Goal: Information Seeking & Learning: Learn about a topic

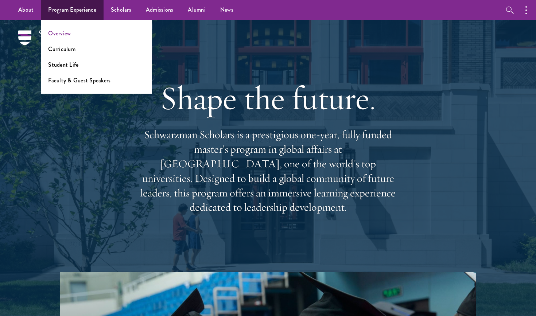
click at [65, 33] on link "Overview" at bounding box center [59, 33] width 23 height 8
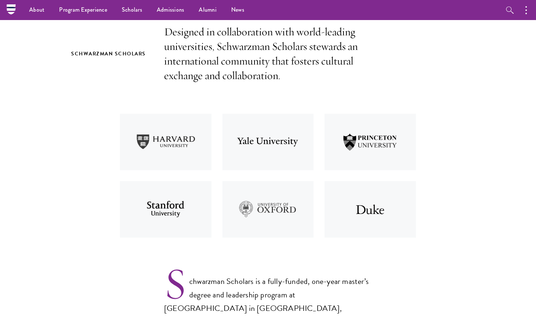
scroll to position [218, 0]
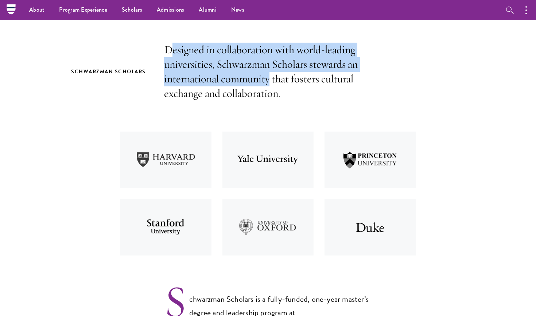
drag, startPoint x: 170, startPoint y: 51, endPoint x: 269, endPoint y: 72, distance: 101.9
click at [269, 73] on p "Designed in collaboration with world-leading universities, Schwarzman Scholars …" at bounding box center [268, 72] width 208 height 58
click at [269, 72] on p "Designed in collaboration with world-leading universities, Schwarzman Scholars …" at bounding box center [268, 72] width 208 height 58
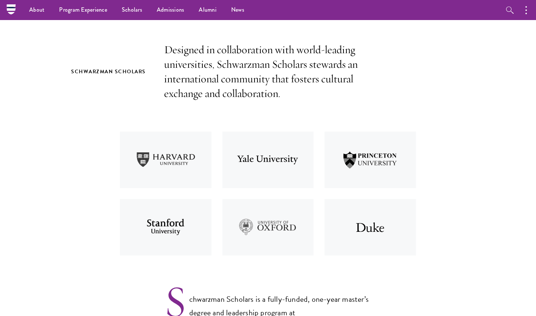
click at [269, 72] on p "Designed in collaboration with world-leading universities, Schwarzman Scholars …" at bounding box center [268, 72] width 208 height 58
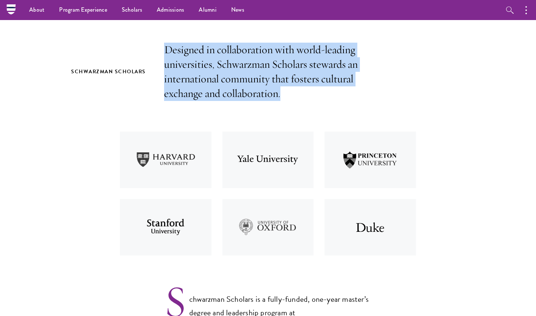
click at [269, 72] on p "Designed in collaboration with world-leading universities, Schwarzman Scholars …" at bounding box center [268, 72] width 208 height 58
click at [290, 78] on p "Designed in collaboration with world-leading universities, Schwarzman Scholars …" at bounding box center [268, 72] width 208 height 58
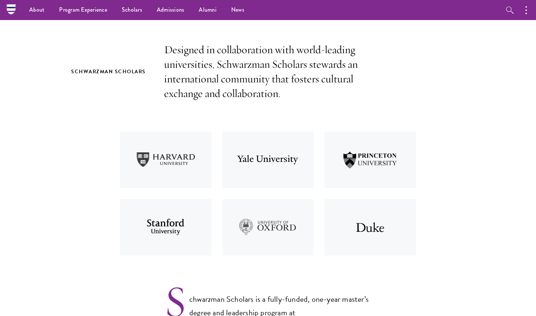
click at [290, 78] on p "Designed in collaboration with world-leading universities, Schwarzman Scholars …" at bounding box center [268, 72] width 208 height 58
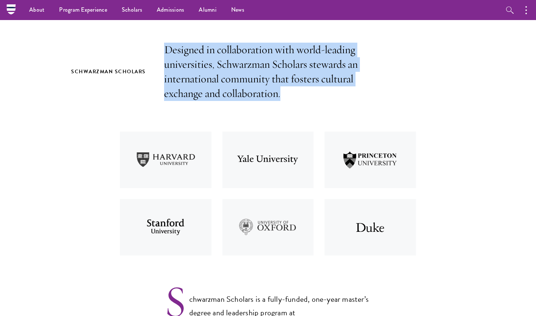
click at [290, 78] on p "Designed in collaboration with world-leading universities, Schwarzman Scholars …" at bounding box center [268, 72] width 208 height 58
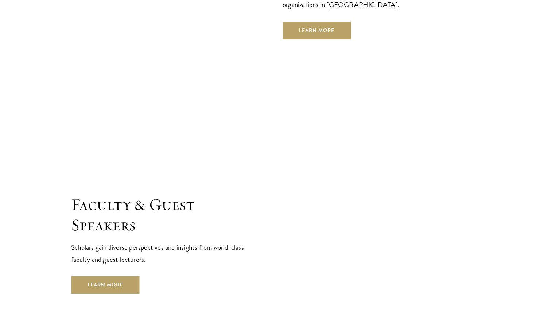
scroll to position [2542, 0]
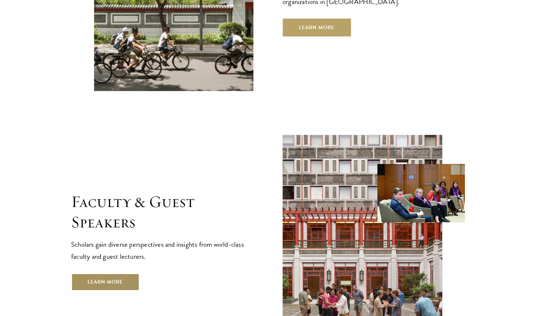
click at [114, 274] on link "Learn More" at bounding box center [105, 283] width 68 height 18
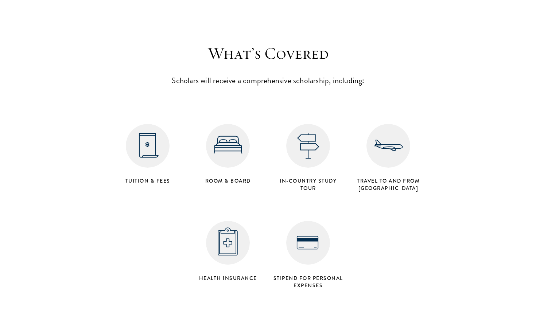
scroll to position [2892, 0]
click at [328, 274] on h4 "Stipend for personal expenses" at bounding box center [308, 281] width 73 height 15
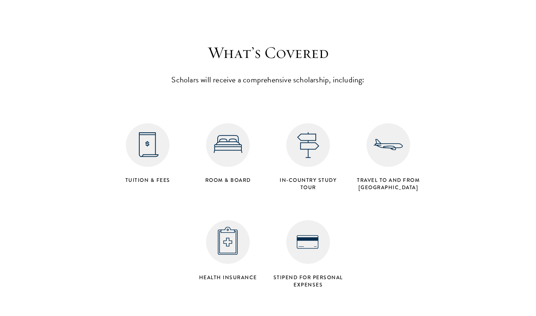
click at [328, 274] on h4 "Stipend for personal expenses" at bounding box center [308, 281] width 73 height 15
click at [150, 177] on h4 "Tuition & Fees" at bounding box center [147, 180] width 73 height 7
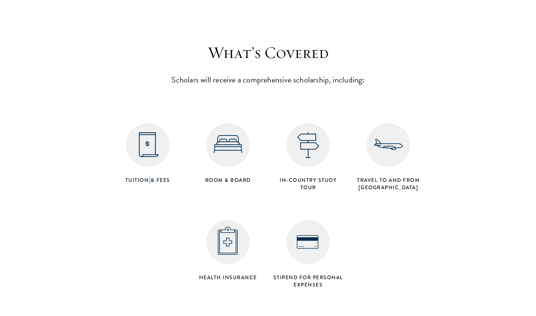
click at [150, 177] on h4 "Tuition & Fees" at bounding box center [147, 180] width 73 height 7
click at [224, 143] on div "Room & Board" at bounding box center [228, 154] width 80 height 68
click at [249, 143] on div "Room & Board" at bounding box center [228, 154] width 80 height 68
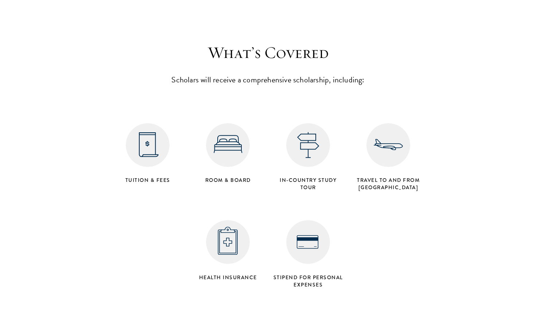
click at [249, 143] on div "Room & Board" at bounding box center [228, 154] width 80 height 68
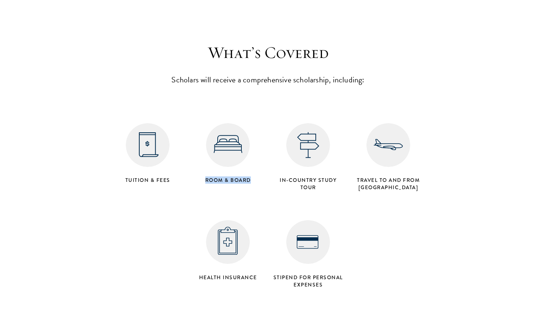
click at [319, 142] on div "in-country study tour" at bounding box center [308, 157] width 80 height 75
click at [377, 177] on h4 "Travel to and from Beijing" at bounding box center [388, 184] width 73 height 15
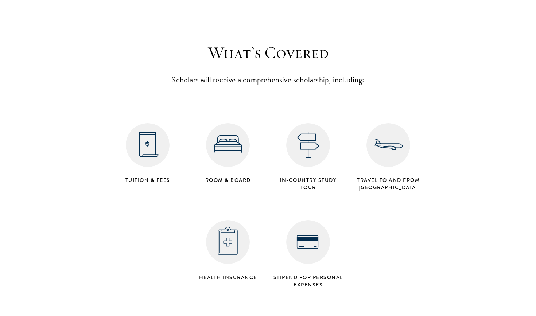
click at [377, 177] on h4 "Travel to and from Beijing" at bounding box center [388, 184] width 73 height 15
click at [249, 274] on h4 "Health Insurance" at bounding box center [228, 277] width 73 height 7
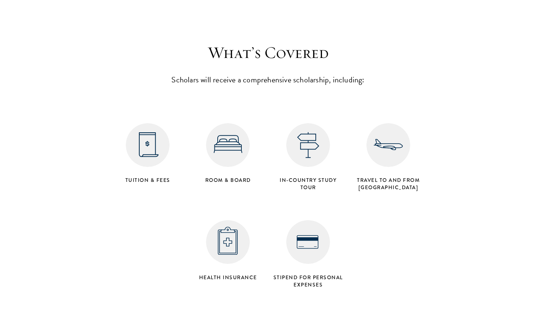
click at [249, 274] on h4 "Health Insurance" at bounding box center [228, 277] width 73 height 7
click at [317, 274] on h4 "Stipend for personal expenses" at bounding box center [308, 281] width 73 height 15
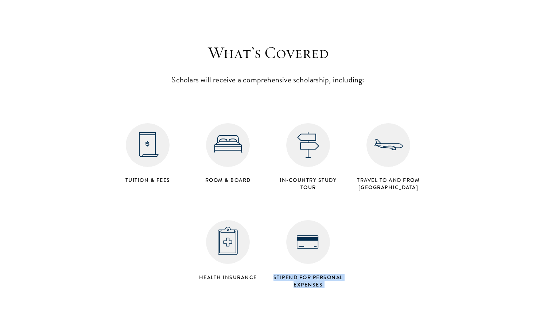
click at [317, 274] on h4 "Stipend for personal expenses" at bounding box center [308, 281] width 73 height 15
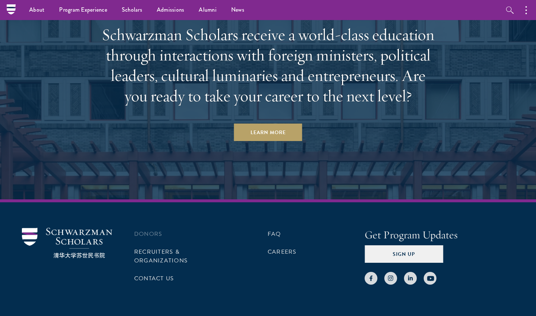
scroll to position [3731, 0]
click at [153, 228] on li "Donors" at bounding box center [182, 234] width 97 height 12
click at [149, 230] on link "Donors" at bounding box center [148, 234] width 28 height 9
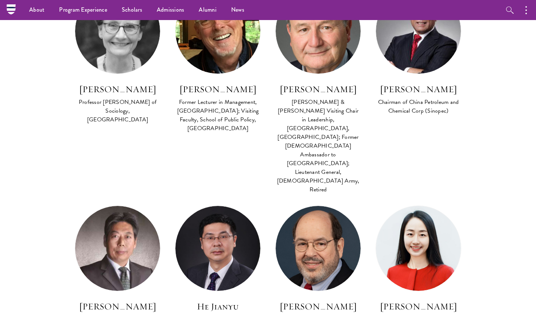
scroll to position [701, 0]
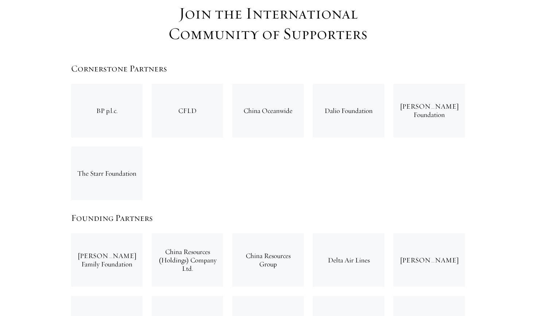
scroll to position [1204, 0]
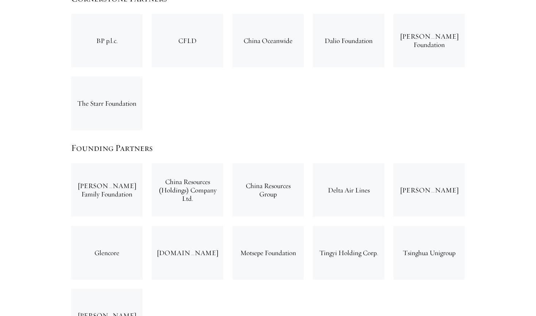
click at [345, 163] on div "Delta Air Lines" at bounding box center [349, 190] width 72 height 54
click at [346, 163] on div "Delta Air Lines" at bounding box center [349, 190] width 72 height 54
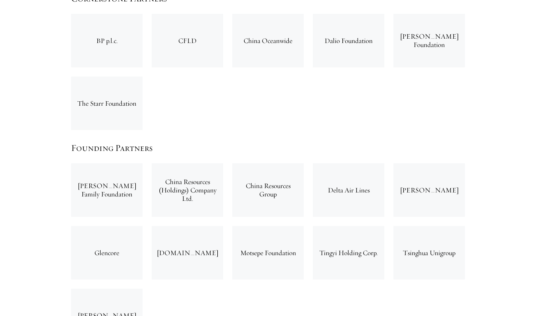
click at [346, 163] on div "Delta Air Lines" at bounding box center [349, 190] width 72 height 54
click at [326, 246] on div "Chan Soon-Shiong Family Foundation China Resources (Holdings) Company Ltd. Chin…" at bounding box center [268, 253] width 403 height 188
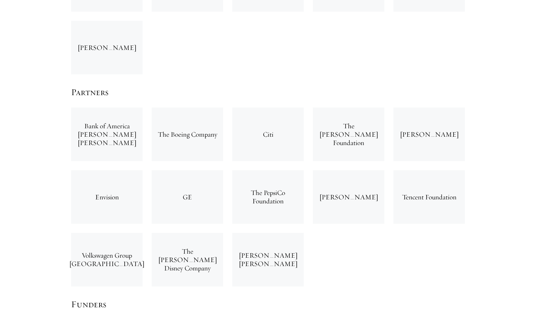
scroll to position [1473, 0]
click at [185, 232] on div "The Walt Disney Company" at bounding box center [188, 259] width 72 height 54
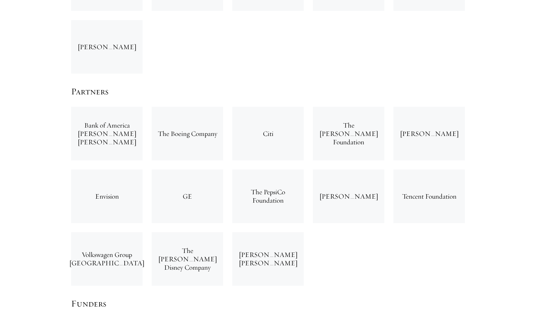
click at [185, 232] on div "The Walt Disney Company" at bounding box center [188, 259] width 72 height 54
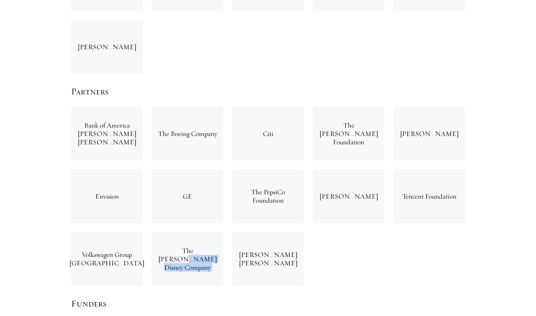
click at [331, 225] on div "Bank of America Merrill Lynch The Boeing Company Citi The D.H. Chen Foundation …" at bounding box center [268, 196] width 403 height 188
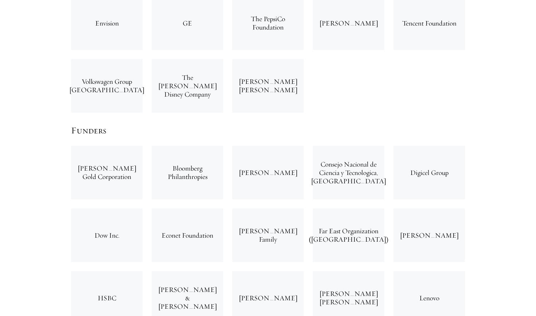
scroll to position [1648, 0]
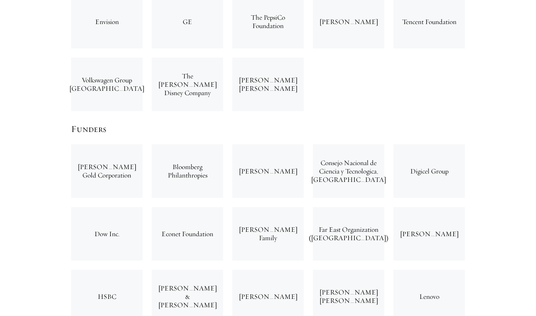
click at [193, 145] on div "Bloomberg Philanthropies" at bounding box center [188, 172] width 72 height 54
click at [490, 181] on section "Join the International Community of Supporters Cornerstone Partners BP p.l.c. C…" at bounding box center [268, 283] width 536 height 1608
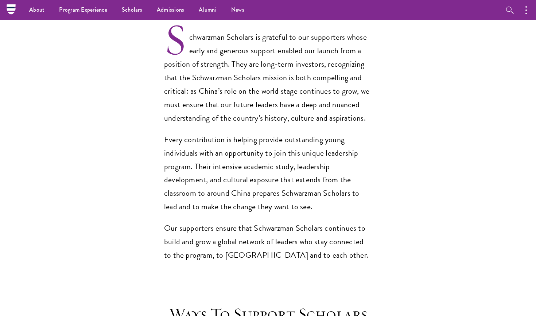
scroll to position [614, 0]
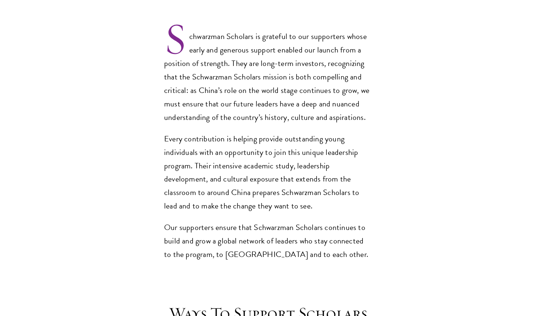
click at [294, 132] on p "Every contribution is helping provide outstanding young individuals with an opp…" at bounding box center [268, 172] width 208 height 81
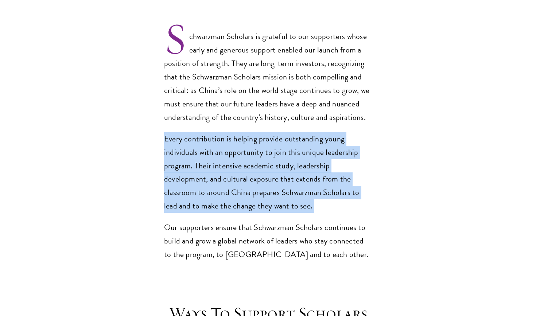
click at [294, 132] on p "Every contribution is helping provide outstanding young individuals with an opp…" at bounding box center [268, 172] width 208 height 81
click at [282, 177] on p "Every contribution is helping provide outstanding young individuals with an opp…" at bounding box center [268, 172] width 208 height 81
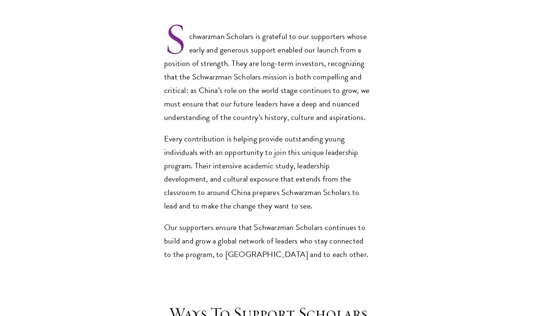
click at [282, 177] on p "Every contribution is helping provide outstanding young individuals with an opp…" at bounding box center [268, 172] width 208 height 81
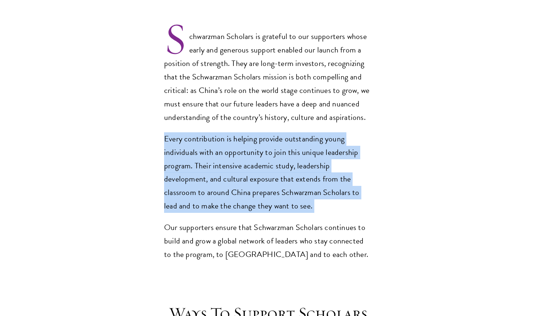
click at [291, 242] on section "Schwarzman Scholars is grateful to our supporters whose early and generous supp…" at bounding box center [268, 141] width 536 height 283
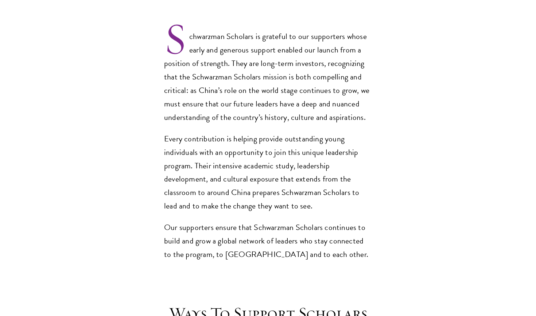
click at [291, 242] on section "Schwarzman Scholars is grateful to our supporters whose early and generous supp…" at bounding box center [268, 141] width 536 height 283
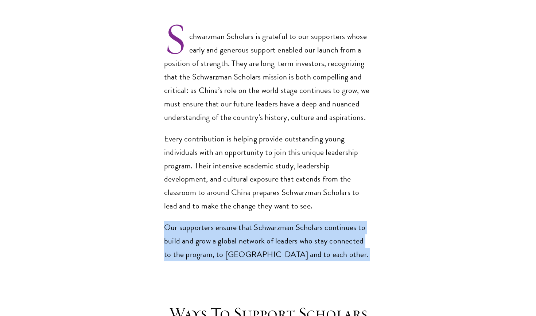
click at [301, 221] on p "Our supporters ensure that Schwarzman Scholars continues to build and grow a gl…" at bounding box center [268, 241] width 208 height 41
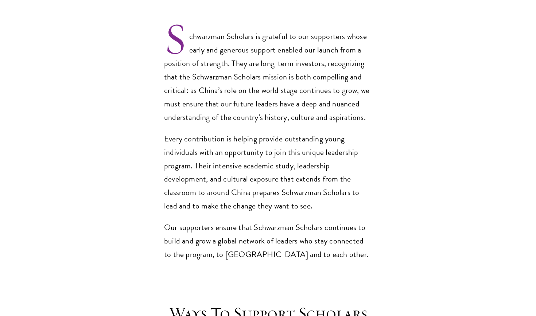
click at [301, 221] on p "Our supporters ensure that Schwarzman Scholars continues to build and grow a gl…" at bounding box center [268, 241] width 208 height 41
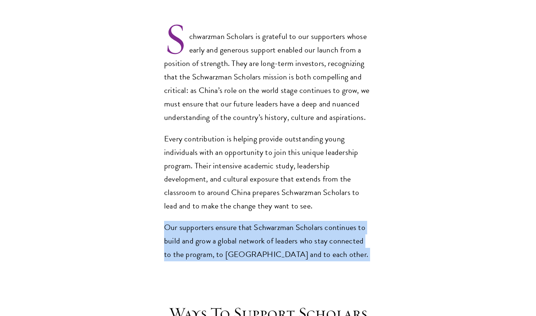
click at [301, 221] on p "Our supporters ensure that Schwarzman Scholars continues to build and grow a gl…" at bounding box center [268, 241] width 208 height 41
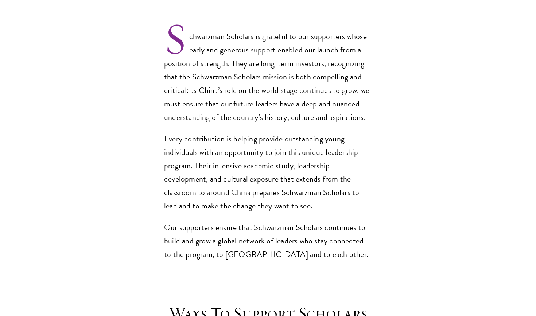
click at [301, 221] on p "Our supporters ensure that Schwarzman Scholars continues to build and grow a gl…" at bounding box center [268, 241] width 208 height 41
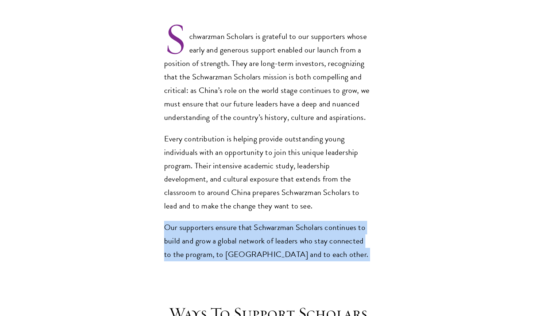
click at [301, 221] on p "Our supporters ensure that Schwarzman Scholars continues to build and grow a gl…" at bounding box center [268, 241] width 208 height 41
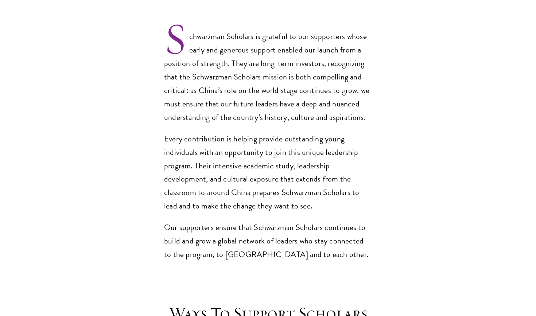
click at [301, 221] on p "Our supporters ensure that Schwarzman Scholars continues to build and grow a gl…" at bounding box center [268, 241] width 208 height 41
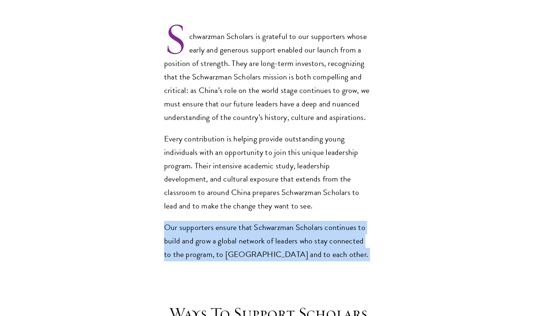
click at [301, 221] on p "Our supporters ensure that Schwarzman Scholars continues to build and grow a gl…" at bounding box center [268, 241] width 208 height 41
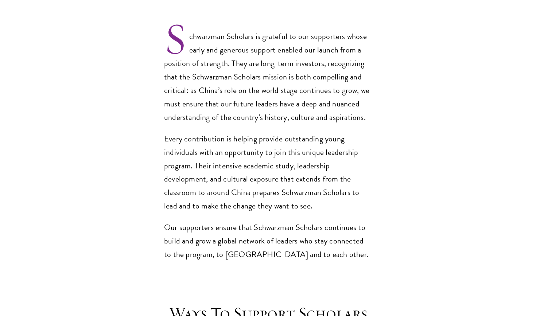
click at [304, 174] on p "Every contribution is helping provide outstanding young individuals with an opp…" at bounding box center [268, 172] width 208 height 81
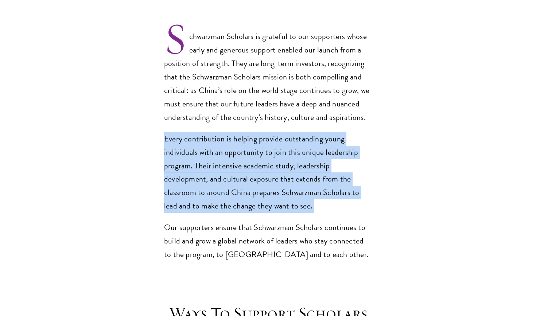
click at [304, 174] on p "Every contribution is helping provide outstanding young individuals with an opp…" at bounding box center [268, 172] width 208 height 81
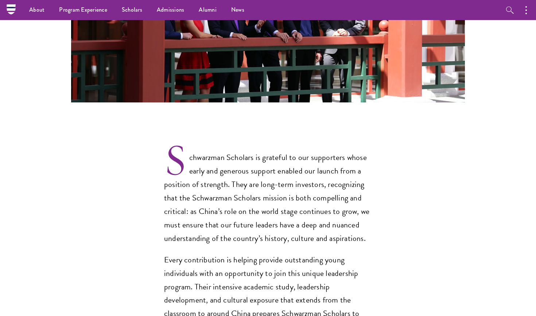
scroll to position [469, 0]
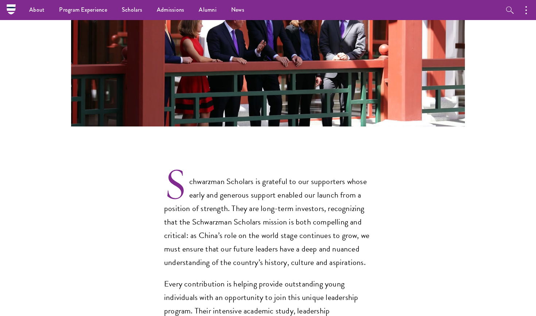
click at [304, 174] on p "Schwarzman Scholars is grateful to our supporters whose early and generous supp…" at bounding box center [268, 216] width 208 height 107
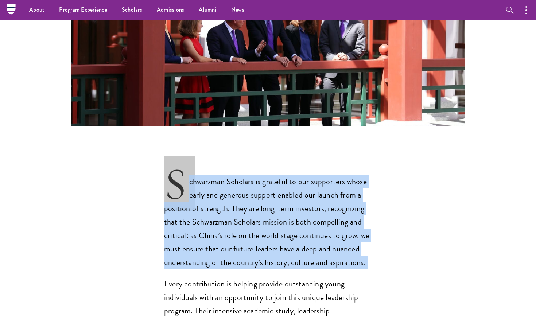
click at [304, 174] on p "Schwarzman Scholars is grateful to our supporters whose early and generous supp…" at bounding box center [268, 216] width 208 height 107
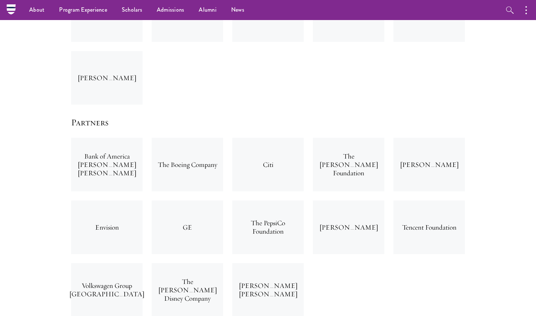
scroll to position [1442, 0]
drag, startPoint x: 179, startPoint y: 238, endPoint x: 201, endPoint y: 261, distance: 31.5
click at [201, 264] on div "The Walt Disney Company" at bounding box center [188, 291] width 72 height 54
click at [404, 257] on div "Bank of America Merrill Lynch The Boeing Company Citi The D.H. Chen Foundation …" at bounding box center [268, 228] width 403 height 188
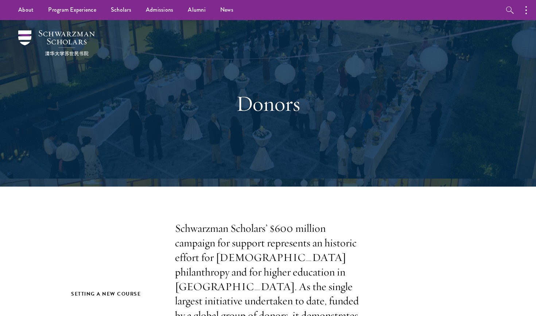
scroll to position [0, 0]
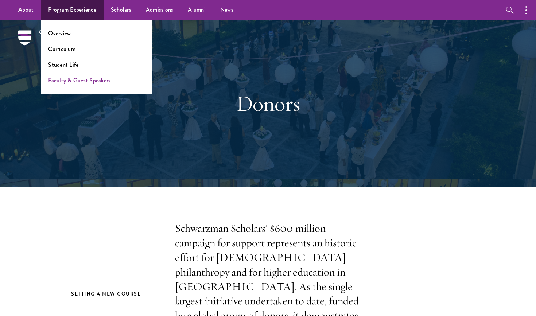
click at [75, 82] on link "Faculty & Guest Speakers" at bounding box center [79, 80] width 62 height 8
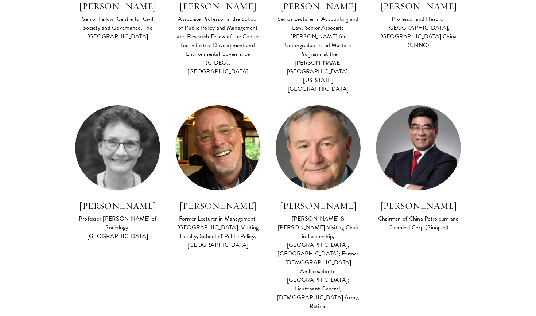
scroll to position [608, 0]
